Goal: Information Seeking & Learning: Learn about a topic

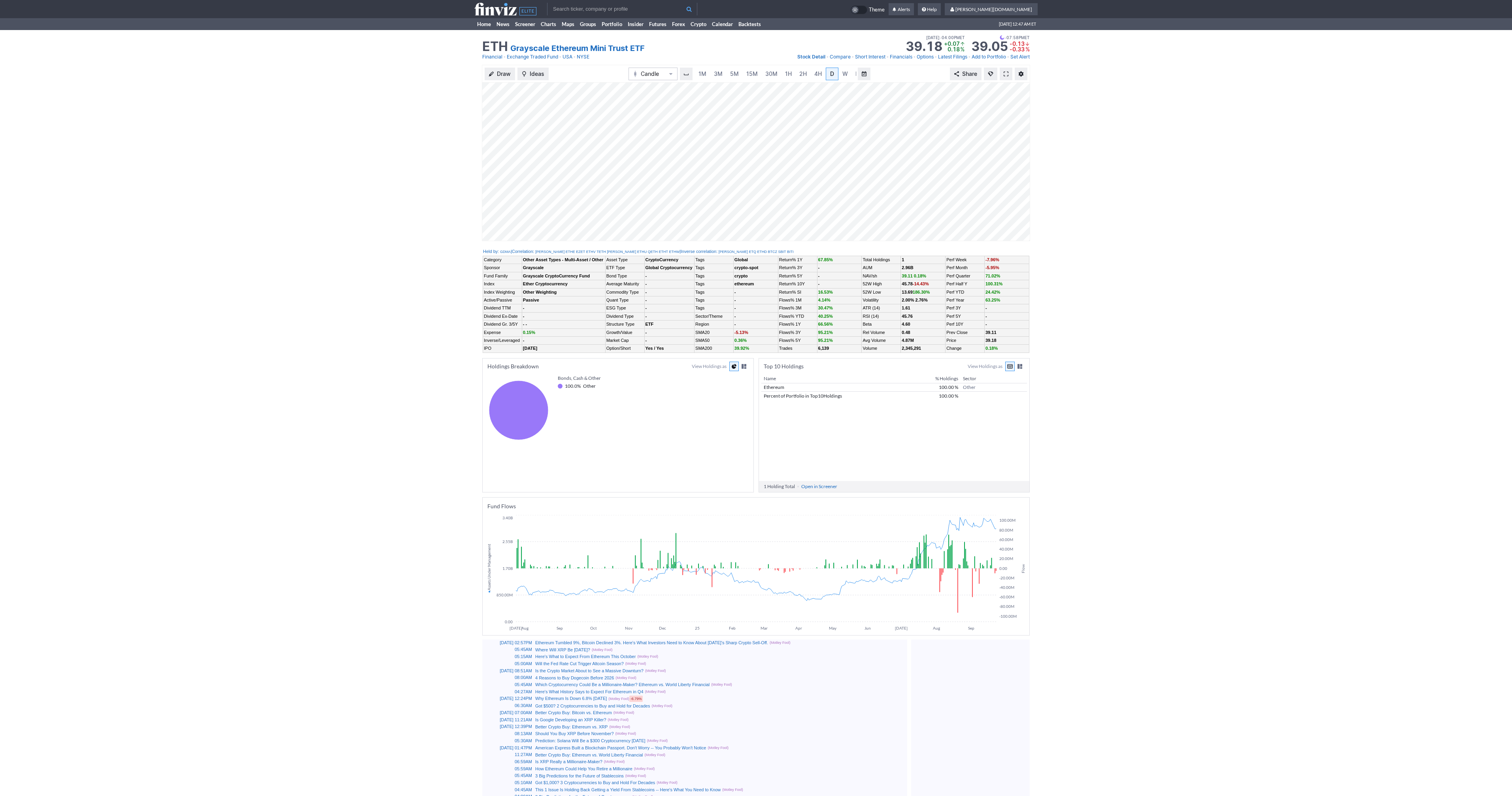
scroll to position [0, 8]
click at [1008, 72] on link at bounding box center [1006, 73] width 12 height 12
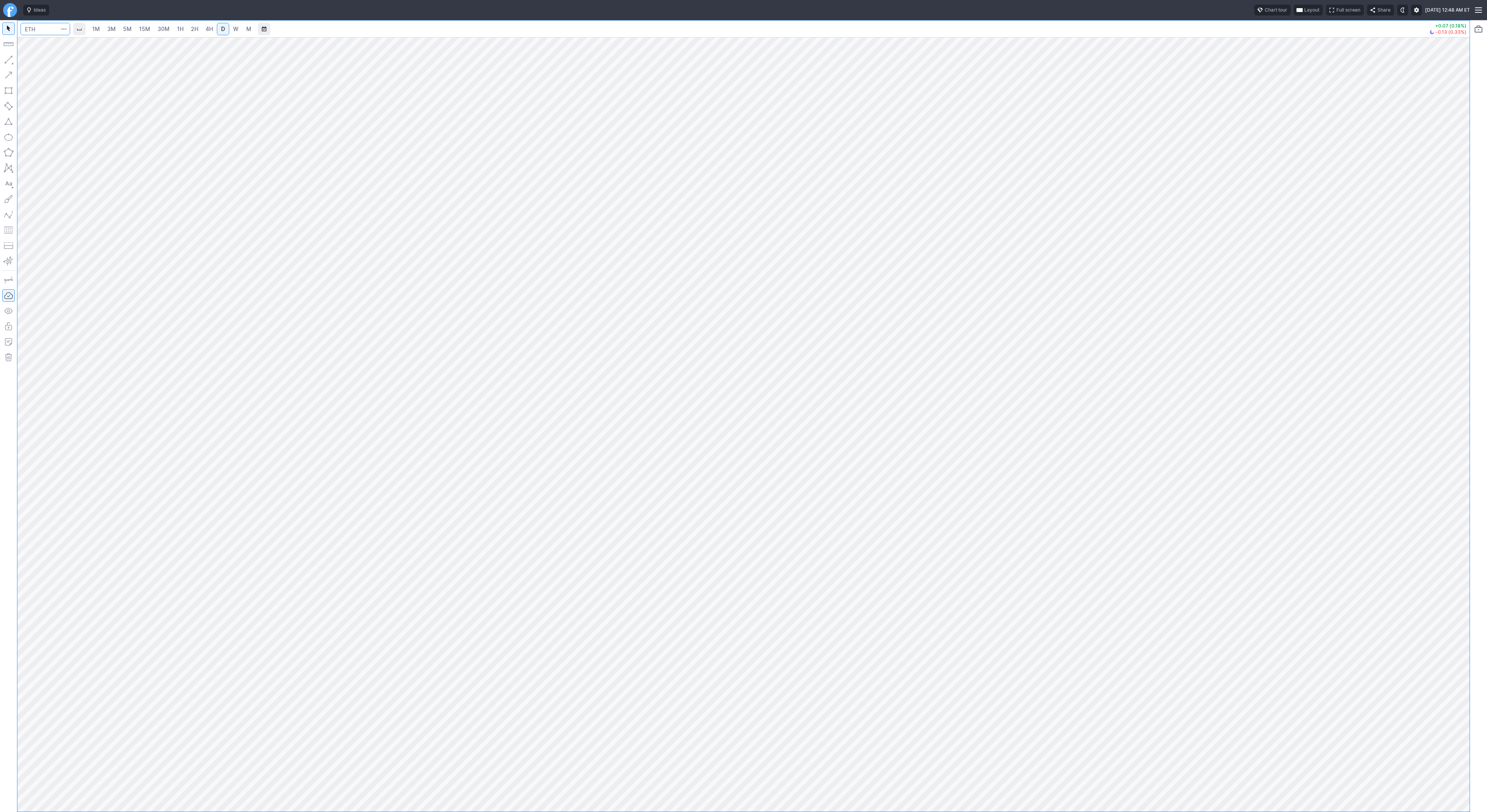
click at [42, 29] on input "Search" at bounding box center [45, 29] width 50 height 12
type input "eth"
click at [108, 149] on button "@ ETH USD Eth ereum / USD Crypto" at bounding box center [106, 143] width 163 height 11
click at [196, 29] on span "2H" at bounding box center [195, 29] width 8 height 6
click at [11, 61] on button "button" at bounding box center [8, 59] width 12 height 12
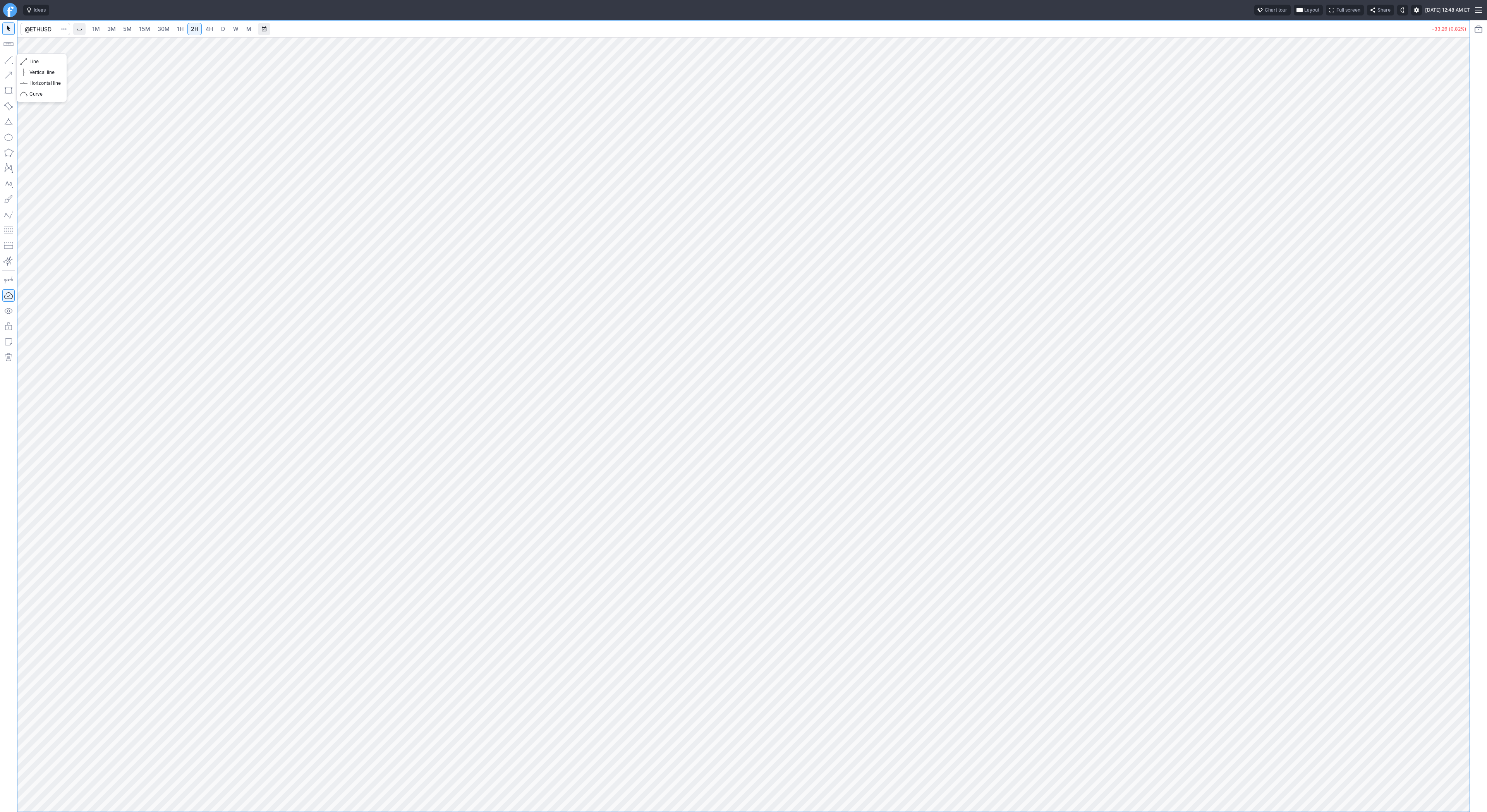
click at [10, 62] on button "button" at bounding box center [8, 59] width 12 height 12
click at [52, 31] on input "Search" at bounding box center [45, 29] width 50 height 12
type input "trump"
click at [124, 59] on span "Trump / USDT" at bounding box center [110, 62] width 106 height 6
click at [221, 27] on span "D" at bounding box center [223, 29] width 4 height 6
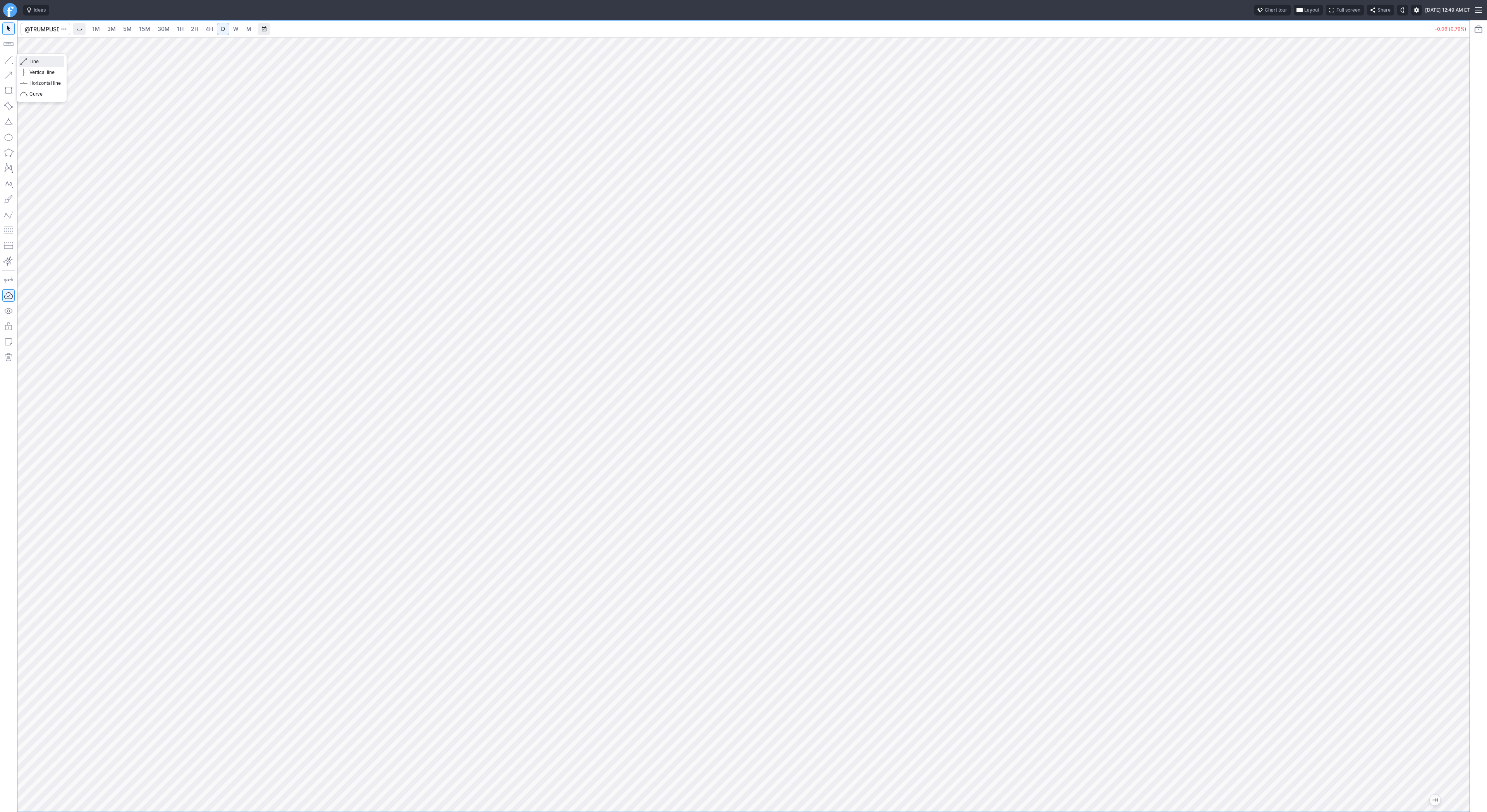
click at [54, 61] on span "Line" at bounding box center [45, 62] width 31 height 8
click at [10, 60] on button "button" at bounding box center [8, 59] width 12 height 12
click at [10, 56] on button "button" at bounding box center [8, 59] width 12 height 12
drag, startPoint x: 31, startPoint y: 58, endPoint x: 37, endPoint y: 69, distance: 12.5
click at [31, 59] on span "Line" at bounding box center [45, 62] width 31 height 8
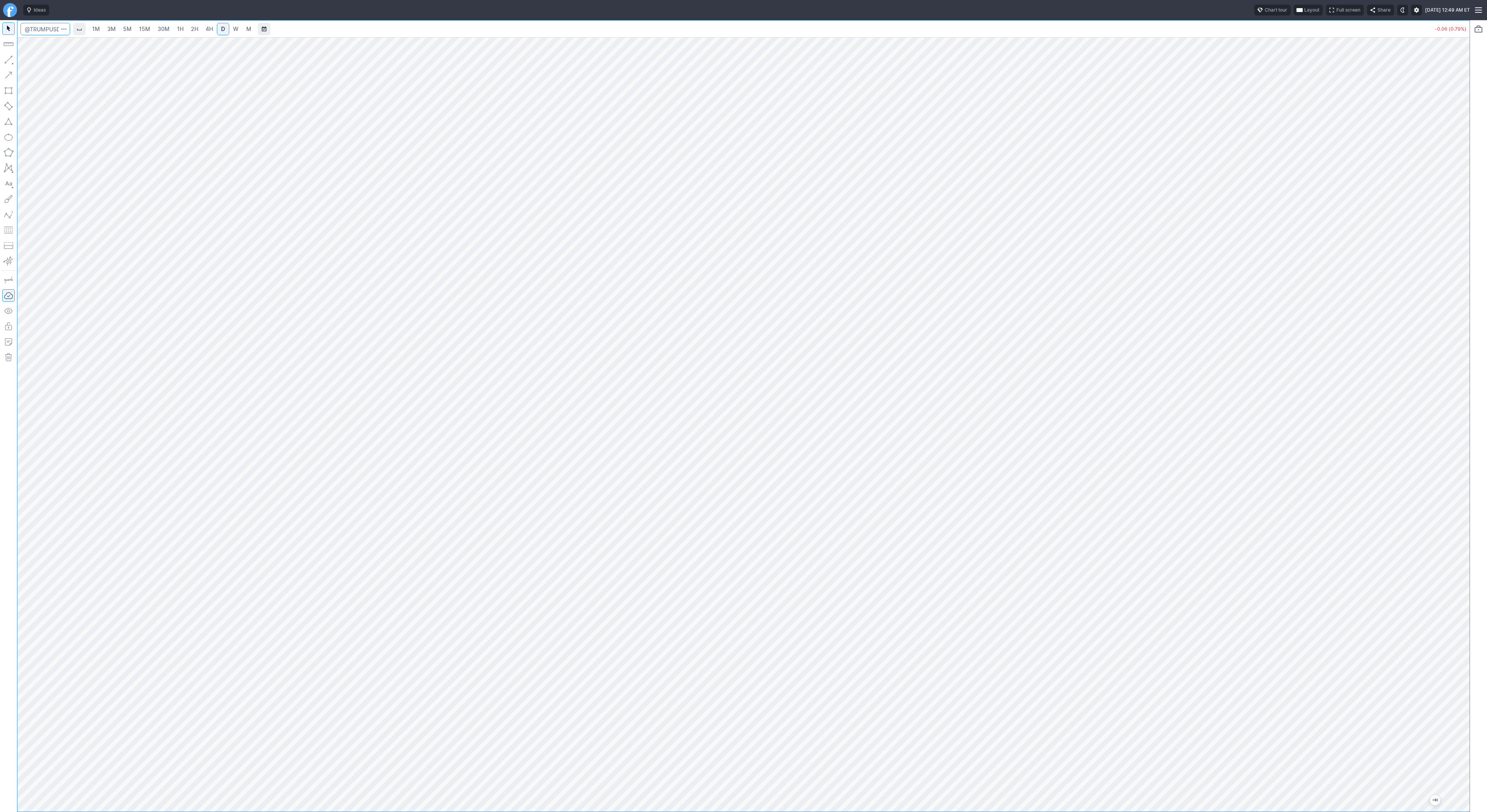
click at [30, 30] on input "Search" at bounding box center [45, 29] width 50 height 12
type input "eth"
click at [101, 145] on span "Eth ereum / USD" at bounding box center [107, 143] width 112 height 6
click at [115, 27] on link "3M" at bounding box center [112, 29] width 15 height 12
click at [163, 24] on link "30M" at bounding box center [164, 29] width 19 height 12
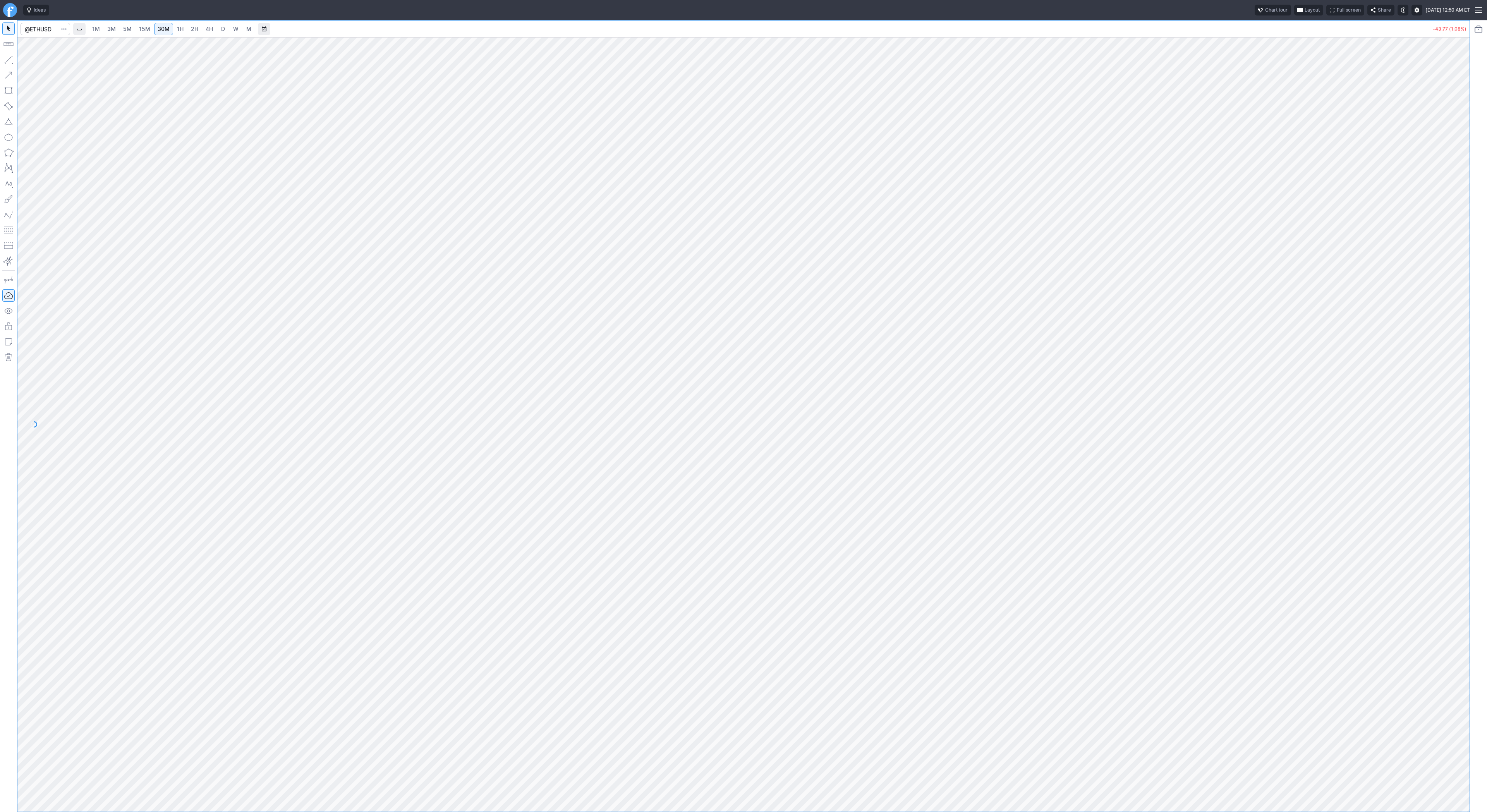
click at [185, 29] on link "1H" at bounding box center [180, 29] width 13 height 12
click at [191, 27] on span "2H" at bounding box center [195, 29] width 8 height 6
click at [30, 59] on span "Line" at bounding box center [45, 62] width 31 height 8
click at [54, 66] on button "Line" at bounding box center [41, 61] width 45 height 11
drag, startPoint x: 1465, startPoint y: 205, endPoint x: 1463, endPoint y: 217, distance: 12.2
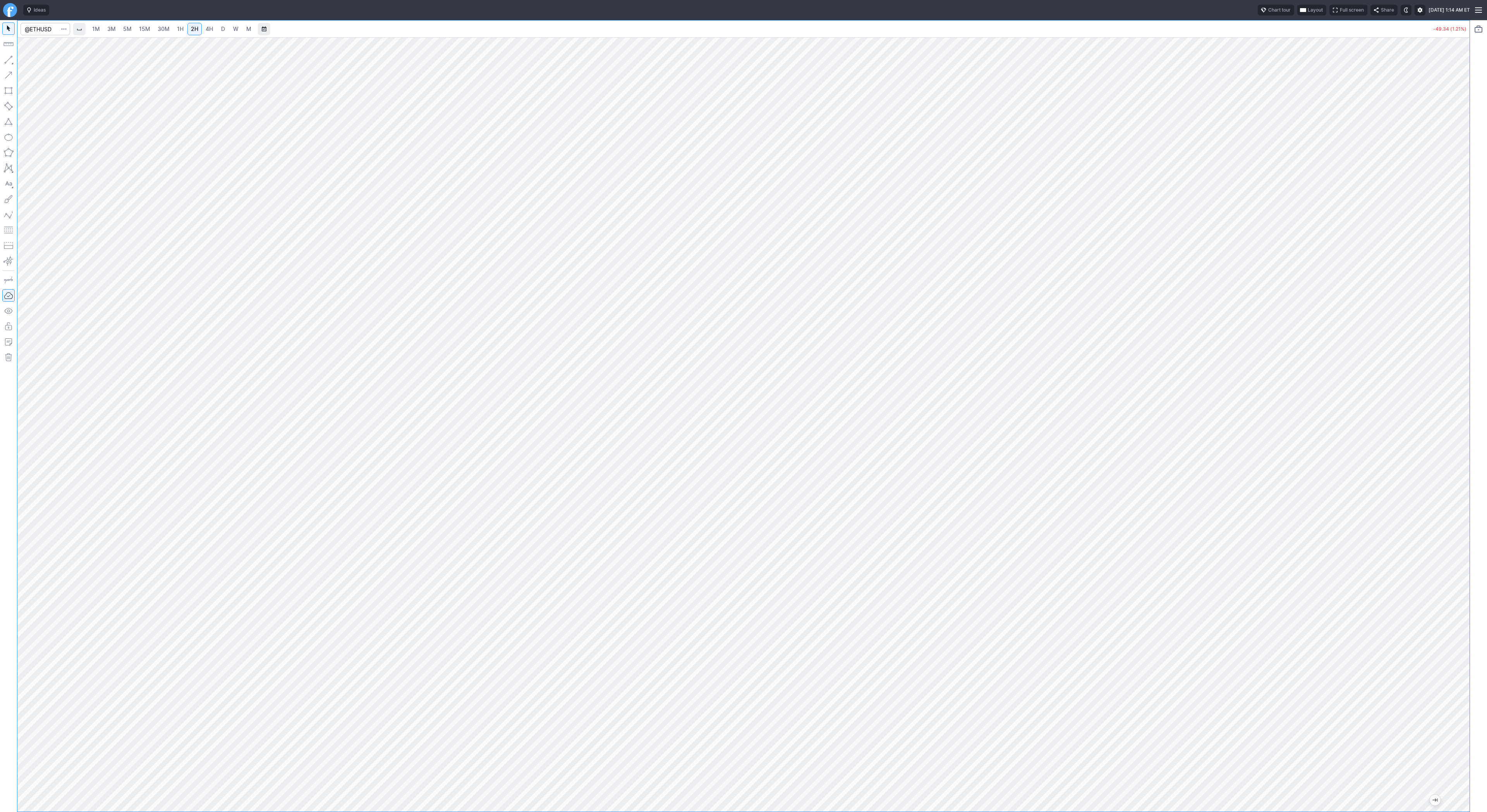
click at [1463, 217] on div at bounding box center [1462, 422] width 17 height 755
click at [8, 60] on button "button" at bounding box center [8, 59] width 12 height 12
click at [49, 32] on input "Search" at bounding box center [45, 29] width 50 height 12
type input "b"
type input "xrp"
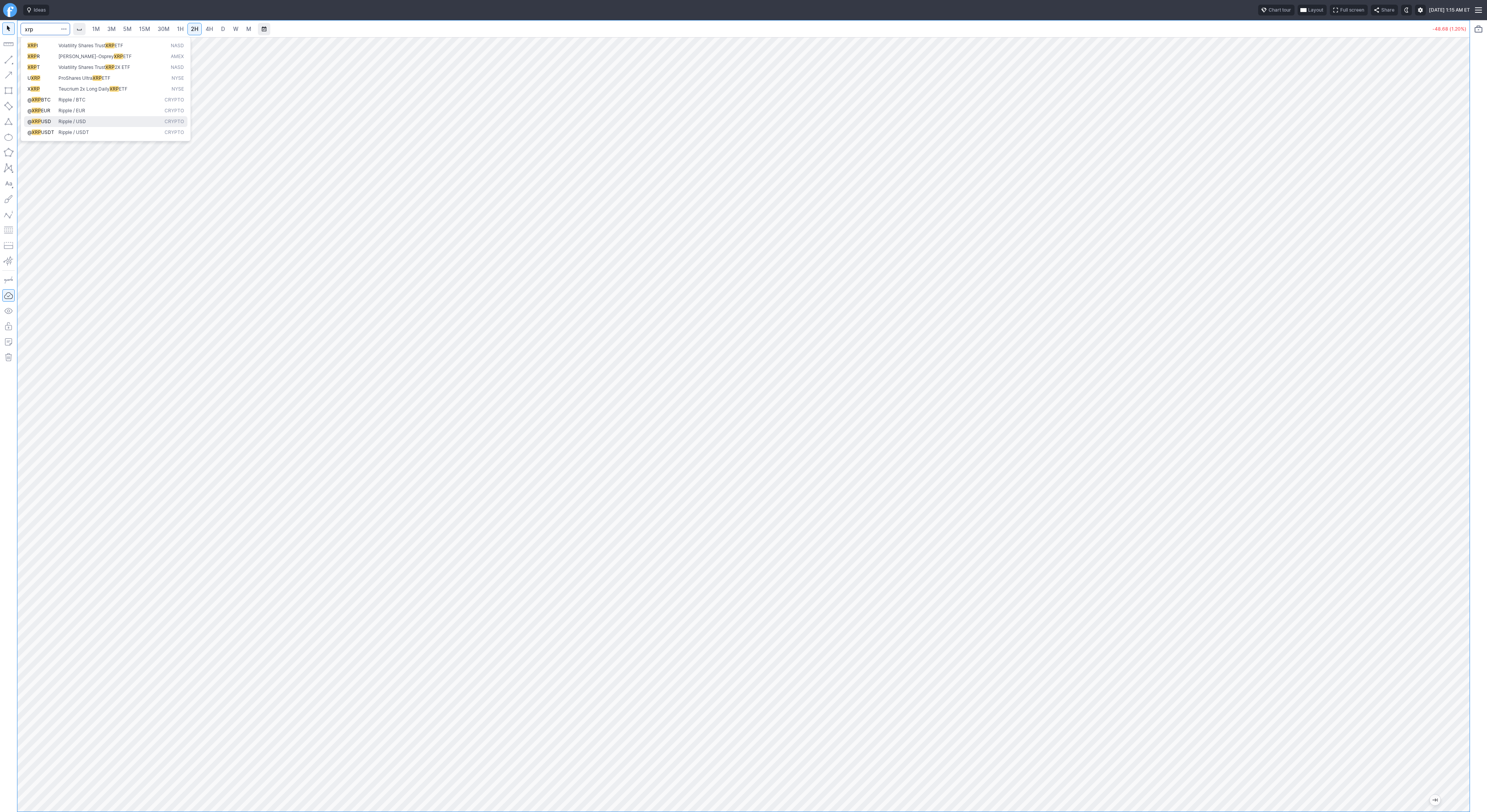
click at [87, 122] on span "Ripple / USD" at bounding box center [110, 122] width 106 height 6
click at [209, 24] on link "4H" at bounding box center [209, 29] width 14 height 12
click at [221, 27] on span "D" at bounding box center [223, 29] width 4 height 6
click at [8, 64] on button "button" at bounding box center [8, 59] width 12 height 12
click at [4, 57] on button "button" at bounding box center [8, 59] width 12 height 12
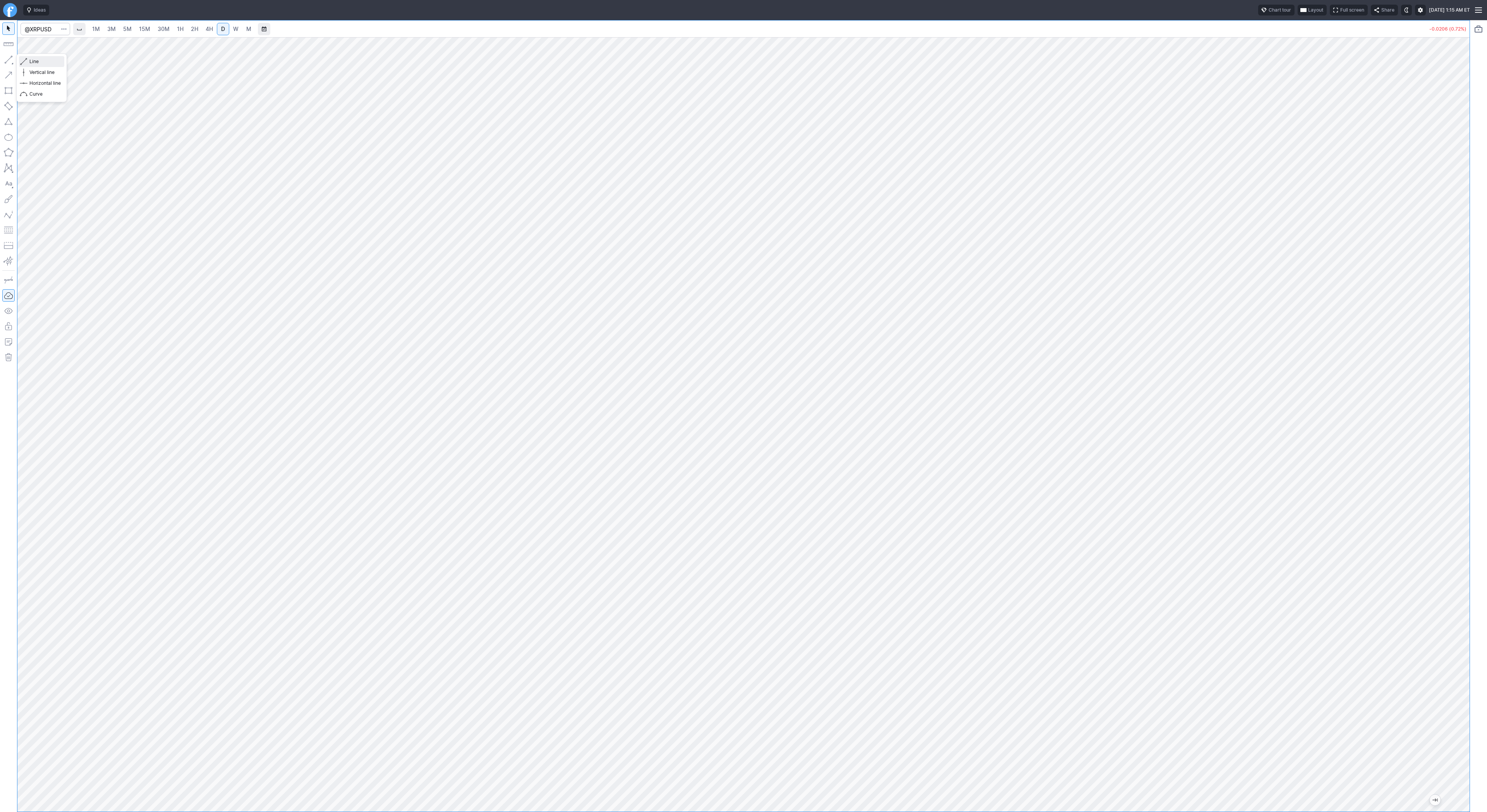
drag, startPoint x: 46, startPoint y: 61, endPoint x: 47, endPoint y: 83, distance: 22.0
click at [45, 61] on span "Line" at bounding box center [45, 62] width 31 height 8
click at [31, 60] on span "Line" at bounding box center [45, 62] width 31 height 8
drag, startPoint x: 8, startPoint y: 62, endPoint x: 12, endPoint y: 82, distance: 20.4
click at [8, 67] on div at bounding box center [8, 416] width 17 height 792
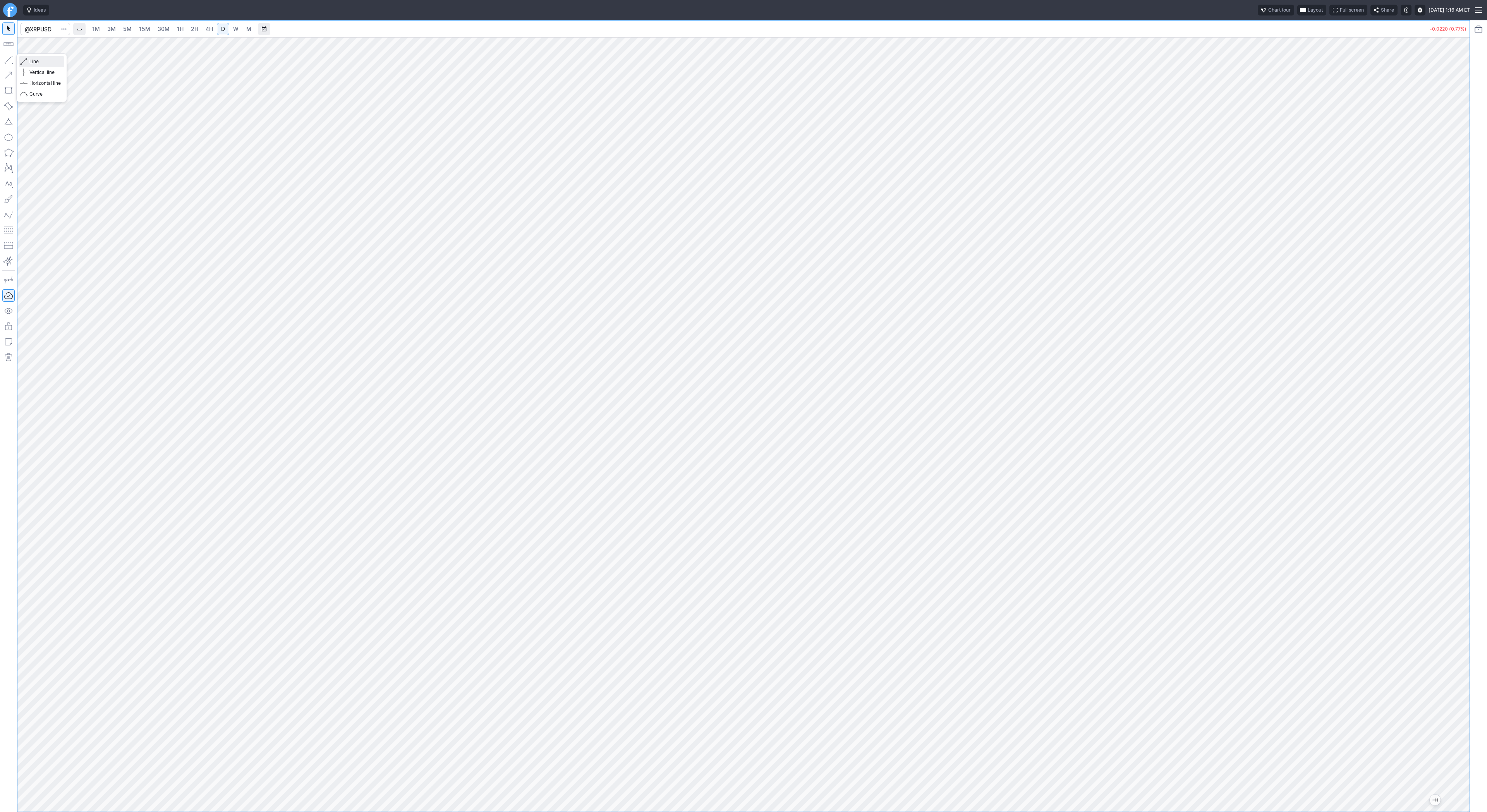
click at [59, 61] on span "Line" at bounding box center [45, 62] width 31 height 8
click at [29, 61] on span "Line" at bounding box center [45, 62] width 31 height 8
click at [10, 59] on button "button" at bounding box center [8, 59] width 12 height 12
click at [11, 55] on button "button" at bounding box center [8, 59] width 12 height 12
click at [6, 60] on button "button" at bounding box center [8, 59] width 12 height 12
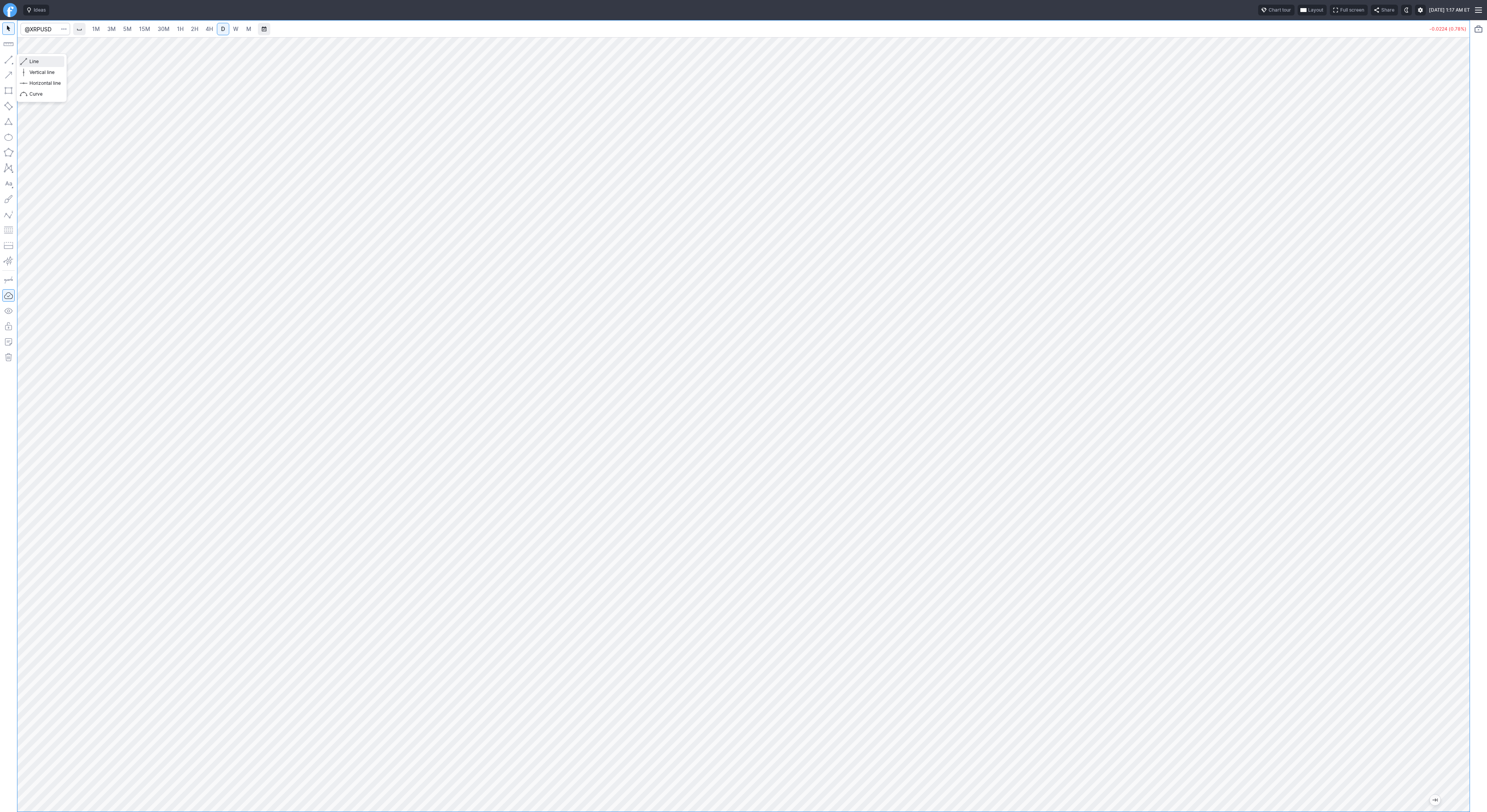
drag, startPoint x: 32, startPoint y: 60, endPoint x: 61, endPoint y: 85, distance: 38.3
click at [35, 63] on span "Line" at bounding box center [45, 62] width 31 height 8
click at [44, 61] on span "Line" at bounding box center [45, 62] width 31 height 8
click at [49, 30] on input "Search" at bounding box center [45, 29] width 50 height 12
type input "eth"
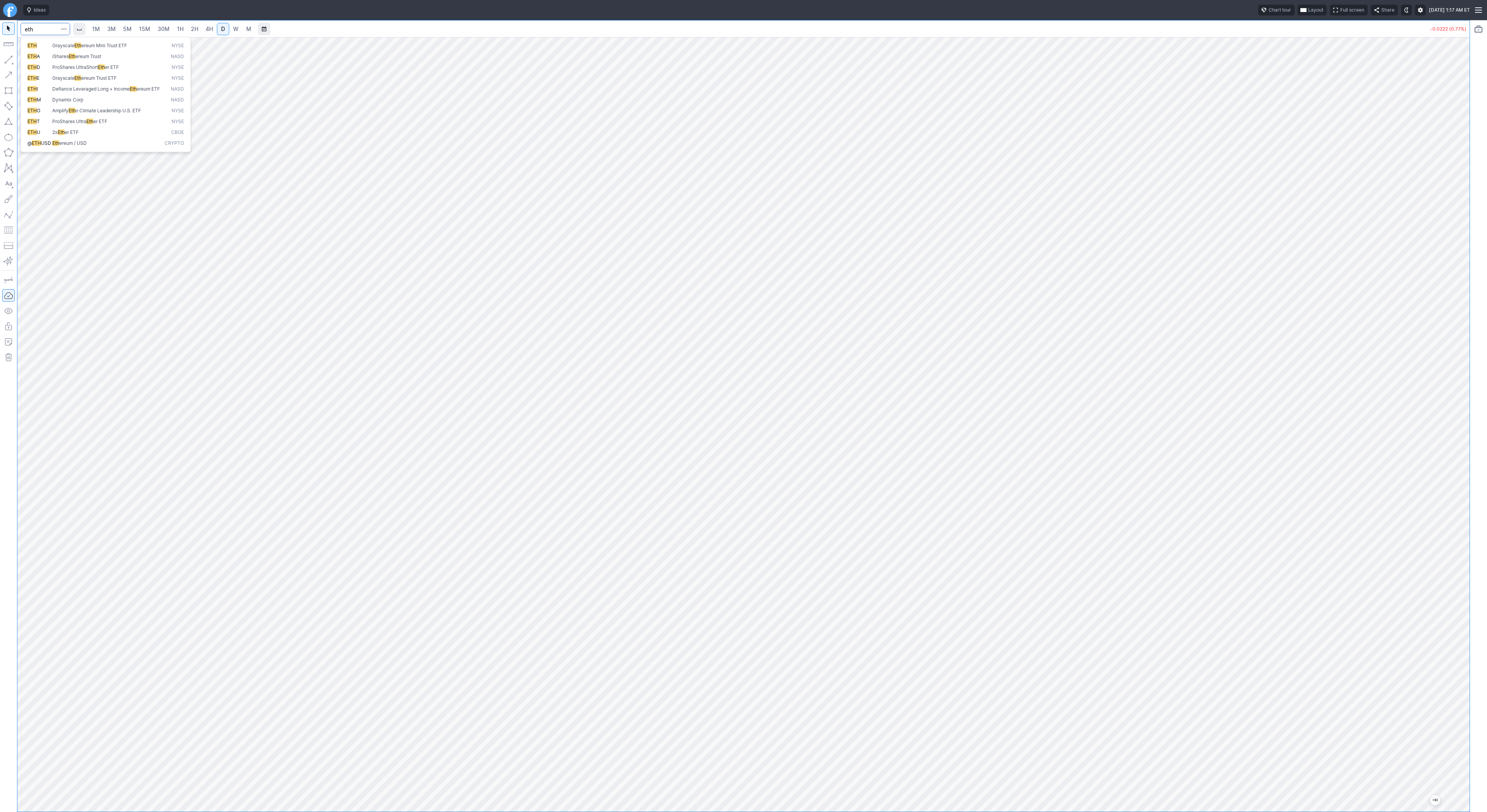
click at [85, 145] on span "ereum / USD" at bounding box center [73, 143] width 27 height 6
click at [0, 217] on html "Ideas Chart tour Layout Full screen Share Thu SEP 25 2025 1:17 AM ET 1M 3M 5M 1…" at bounding box center [743, 406] width 1487 height 812
click at [180, 30] on span "1H" at bounding box center [180, 29] width 6 height 6
click at [192, 29] on span "2H" at bounding box center [195, 29] width 8 height 6
drag, startPoint x: 28, startPoint y: 61, endPoint x: 38, endPoint y: 94, distance: 34.5
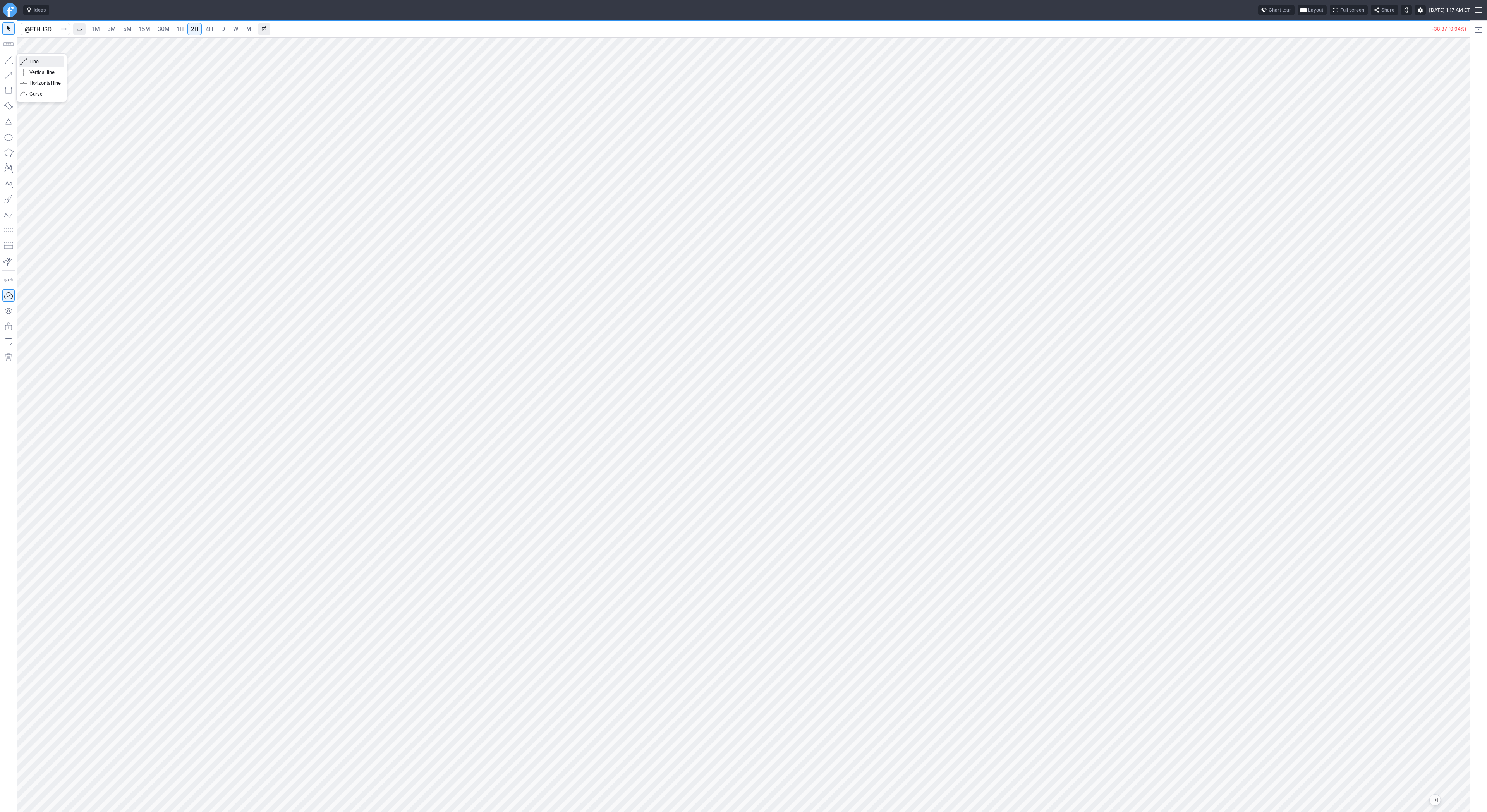
click at [28, 61] on button "Line" at bounding box center [41, 61] width 45 height 11
drag, startPoint x: 8, startPoint y: 56, endPoint x: 13, endPoint y: 82, distance: 26.5
click at [8, 60] on button "button" at bounding box center [8, 59] width 12 height 12
drag, startPoint x: 31, startPoint y: 58, endPoint x: 45, endPoint y: 83, distance: 28.7
click at [31, 59] on span "Line" at bounding box center [45, 62] width 31 height 8
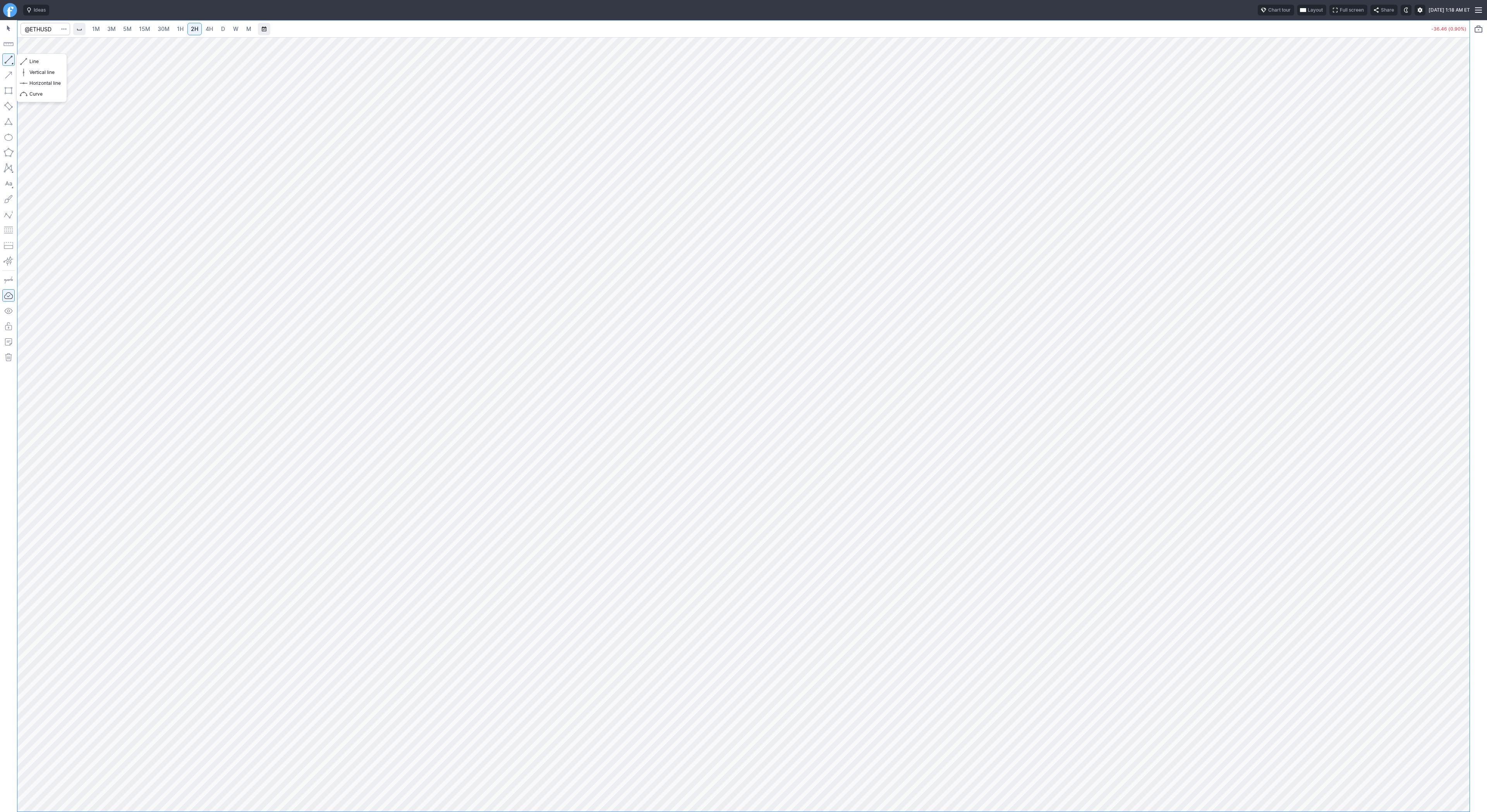
click at [10, 57] on button "button" at bounding box center [8, 59] width 12 height 12
click at [206, 28] on span "4H" at bounding box center [210, 29] width 8 height 6
click at [221, 25] on span "D" at bounding box center [223, 29] width 4 height 6
